Goal: Task Accomplishment & Management: Use online tool/utility

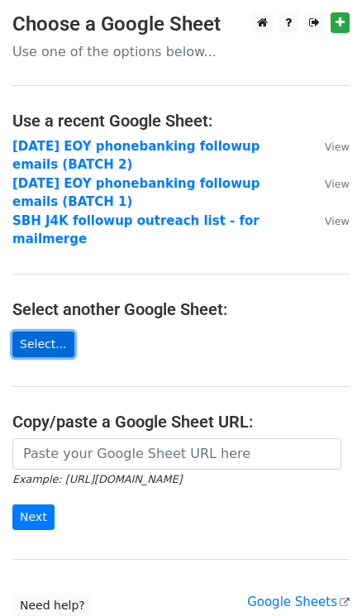
click at [52, 332] on link "Select..." at bounding box center [43, 345] width 62 height 26
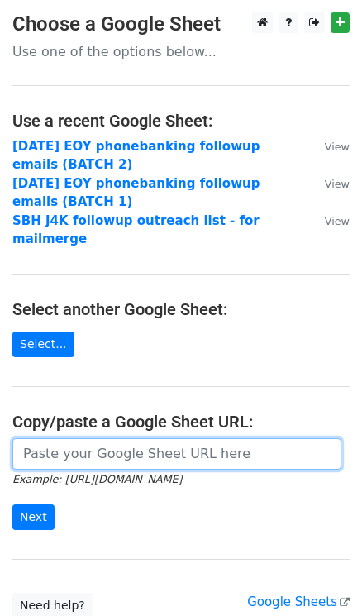
click at [150, 439] on input "url" at bounding box center [176, 454] width 329 height 31
paste input "https://docs.google.com/spreadsheets/d/10G8wNA4tRNprHqaJeAZh2VvTpLnx-TgjDb-9TrF…"
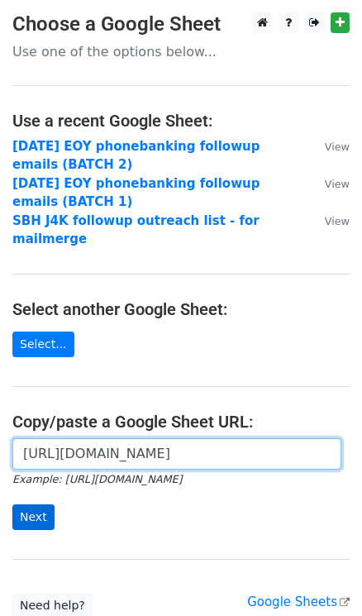
type input "https://docs.google.com/spreadsheets/d/10G8wNA4tRNprHqaJeAZh2VvTpLnx-TgjDb-9TrF…"
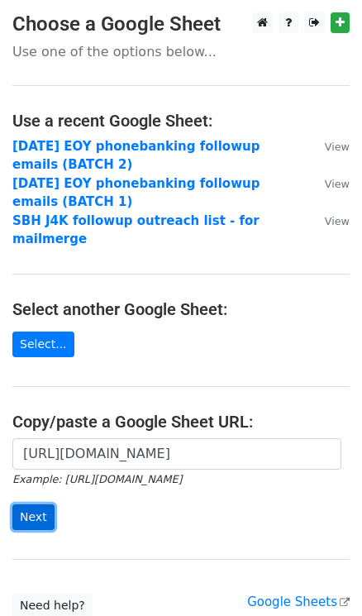
click at [41, 505] on input "Next" at bounding box center [33, 518] width 42 height 26
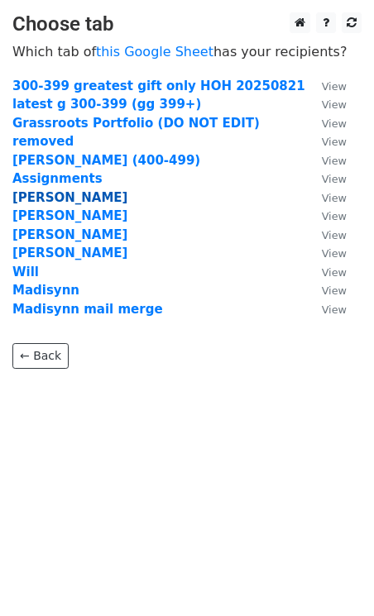
click at [37, 198] on strong "[PERSON_NAME]" at bounding box center [69, 197] width 115 height 15
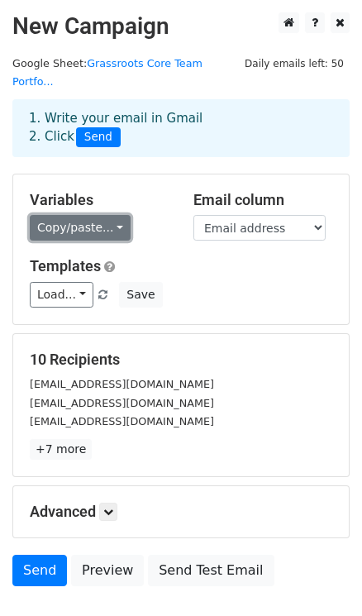
click at [84, 215] on link "Copy/paste..." at bounding box center [80, 228] width 101 height 26
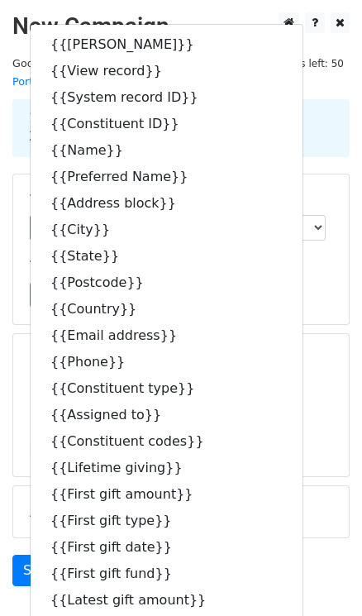
click at [321, 302] on div "Variables Copy/paste... {{Steward}} {{View record}} {{System record ID}} {{Cons…" at bounding box center [181, 250] width 336 height 150
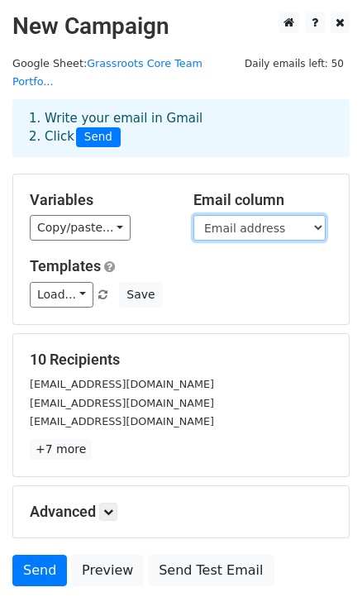
click at [208, 215] on select "Steward View record System record ID Constituent ID Name Preferred Name Address…" at bounding box center [260, 228] width 132 height 26
click at [194, 215] on select "Steward View record System record ID Constituent ID Name Preferred Name Address…" at bounding box center [260, 228] width 132 height 26
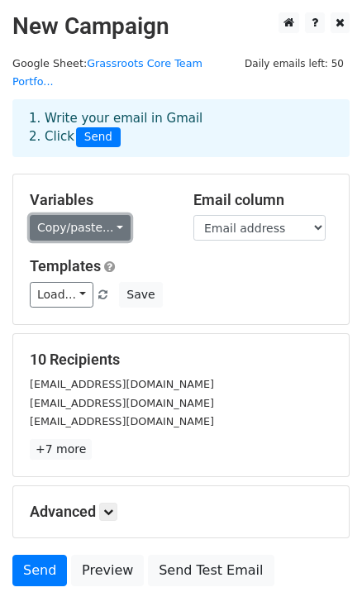
click at [108, 215] on link "Copy/paste..." at bounding box center [80, 228] width 101 height 26
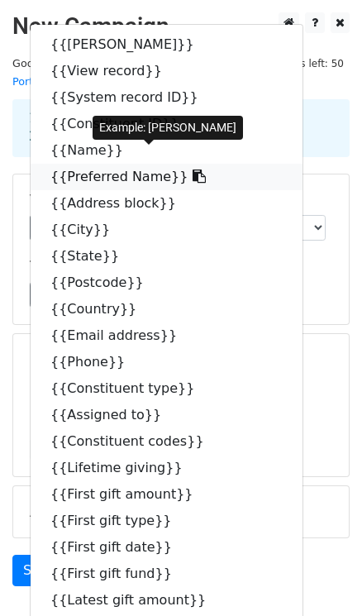
click at [122, 164] on link "{{Preferred Name}}" at bounding box center [167, 177] width 272 height 26
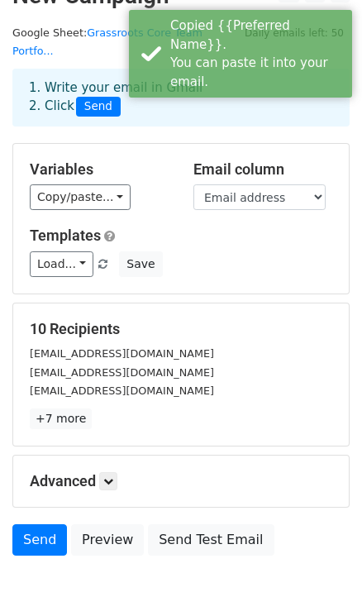
scroll to position [91, 0]
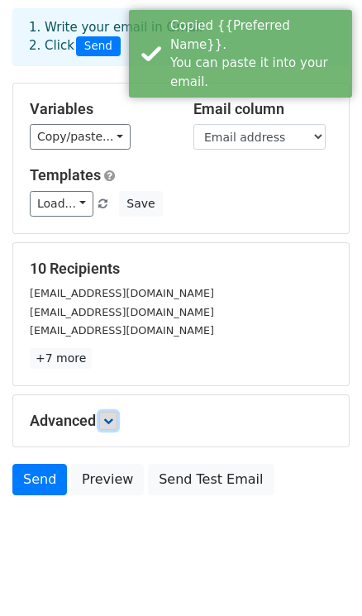
click at [109, 416] on icon at bounding box center [108, 421] width 10 height 10
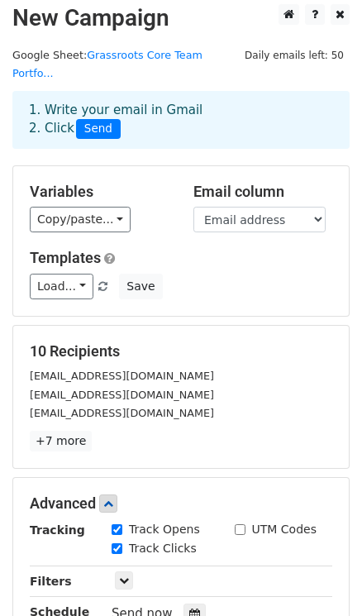
scroll to position [0, 0]
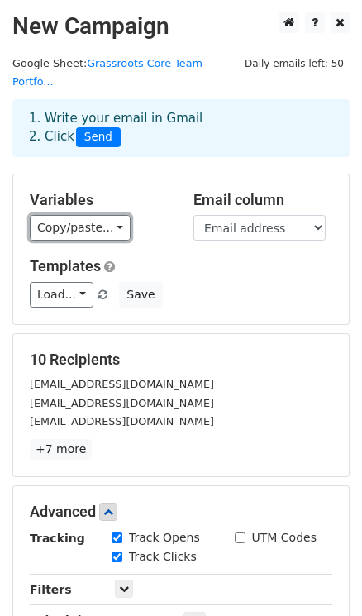
click at [85, 215] on link "Copy/paste..." at bounding box center [80, 228] width 101 height 26
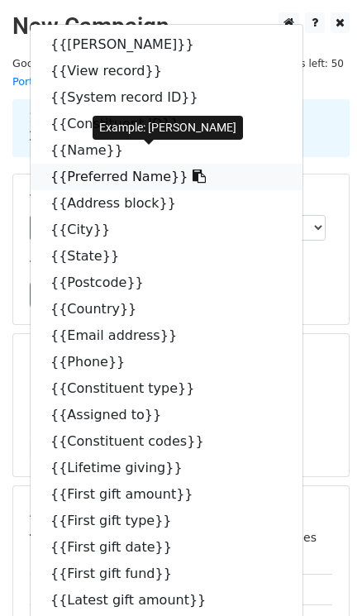
click at [90, 164] on link "{{Preferred Name}}" at bounding box center [167, 177] width 272 height 26
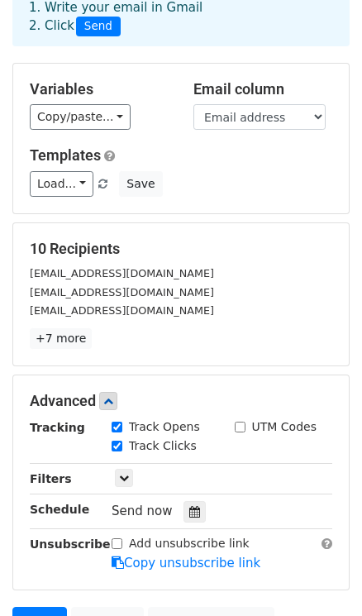
scroll to position [254, 0]
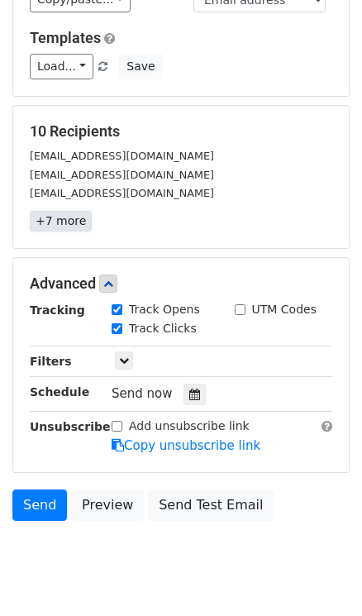
click at [61, 211] on link "+7 more" at bounding box center [61, 221] width 62 height 21
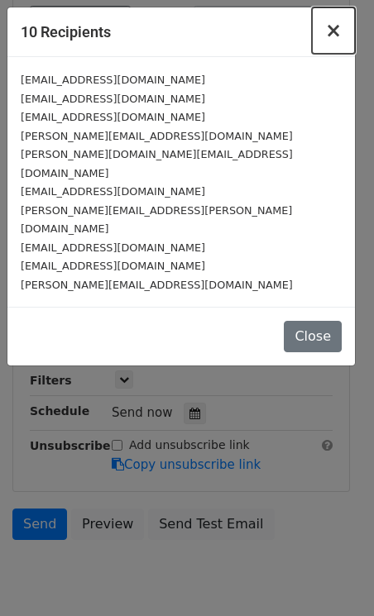
click at [332, 35] on span "×" at bounding box center [333, 30] width 17 height 23
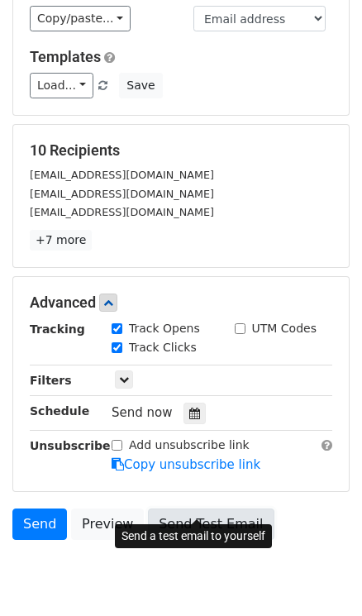
click at [201, 512] on link "Send Test Email" at bounding box center [211, 524] width 126 height 31
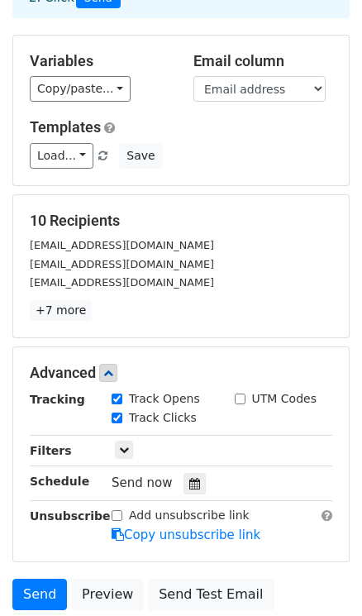
scroll to position [254, 0]
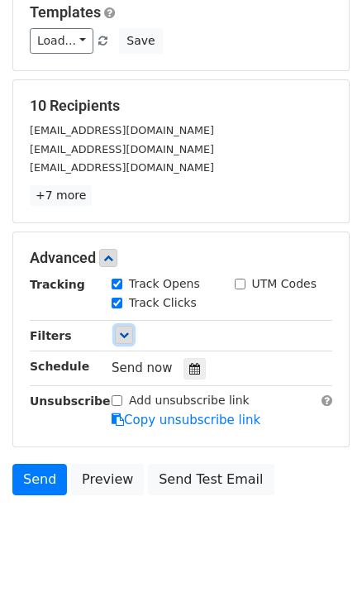
click at [116, 326] on link at bounding box center [124, 335] width 18 height 18
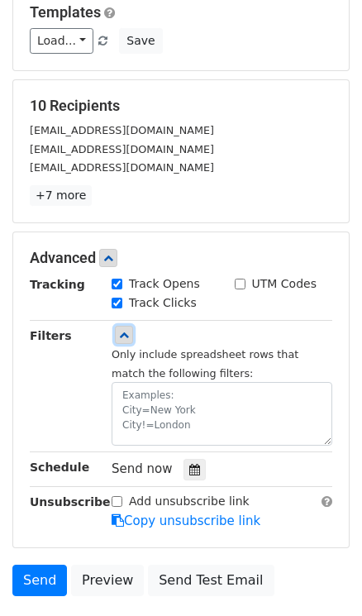
click at [123, 330] on icon at bounding box center [124, 335] width 10 height 10
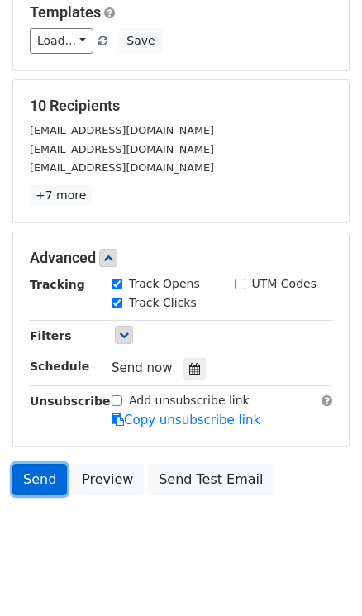
click at [35, 464] on link "Send" at bounding box center [39, 479] width 55 height 31
